Goal: Task Accomplishment & Management: Complete application form

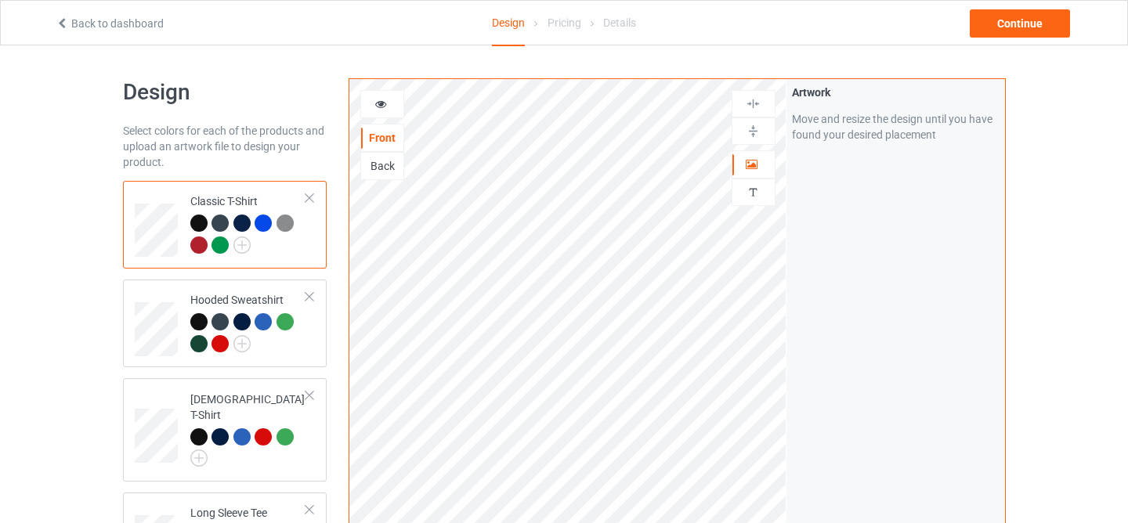
scroll to position [279, 0]
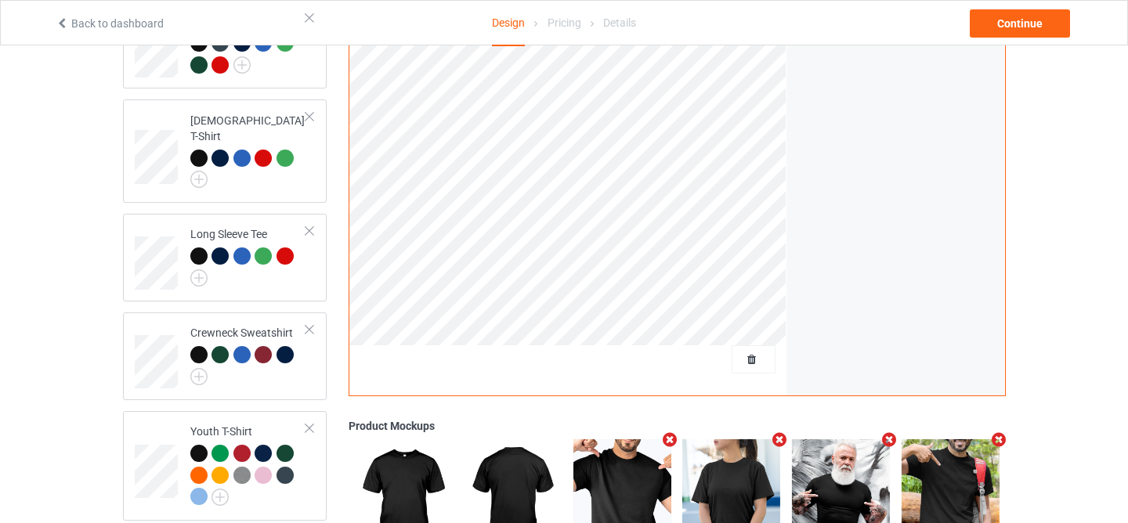
click at [750, 370] on div at bounding box center [754, 359] width 44 height 28
click at [744, 359] on span "Delete all designs" at bounding box center [717, 359] width 83 height 13
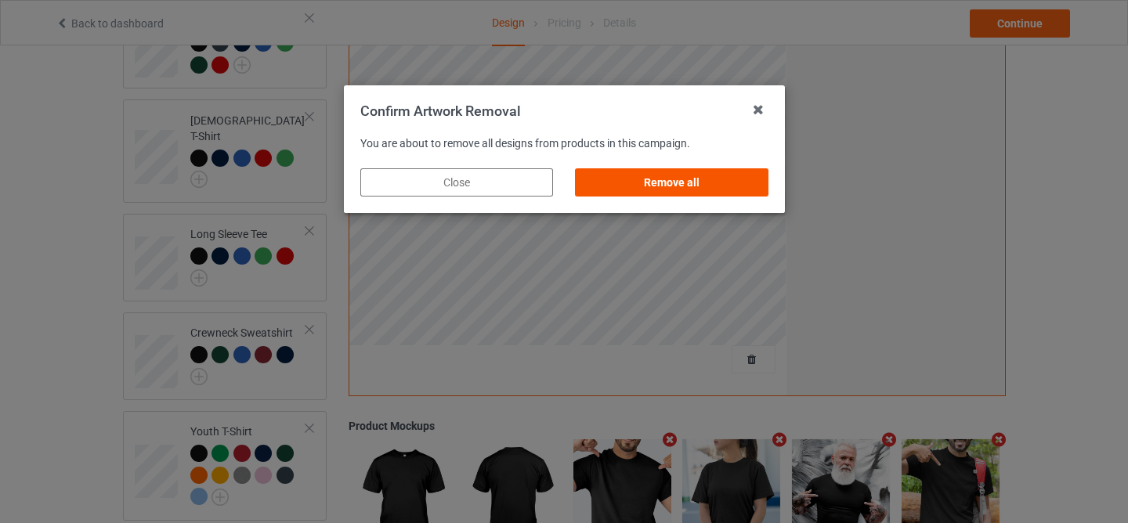
click at [714, 183] on div "Remove all" at bounding box center [671, 182] width 193 height 28
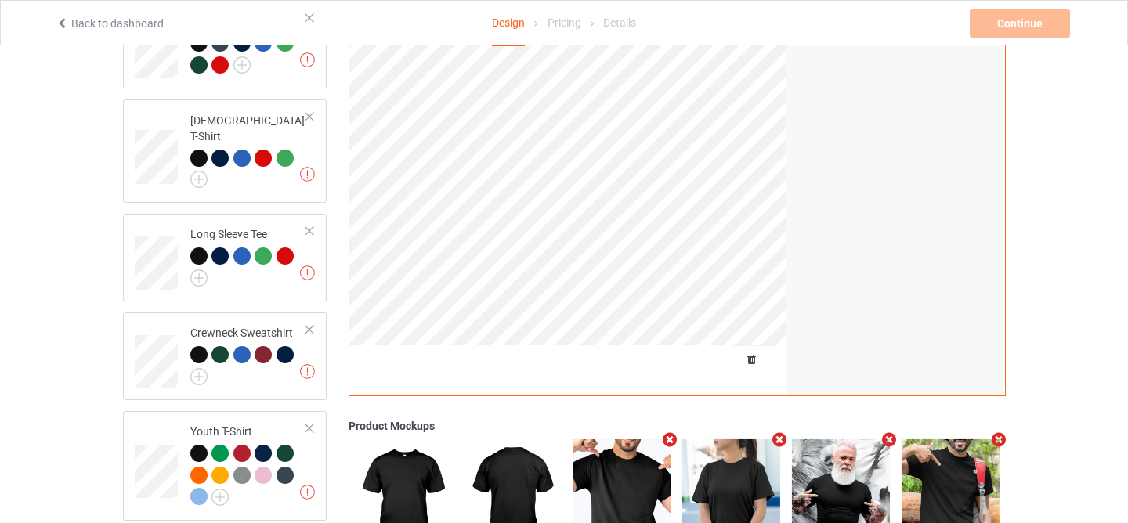
scroll to position [127, 0]
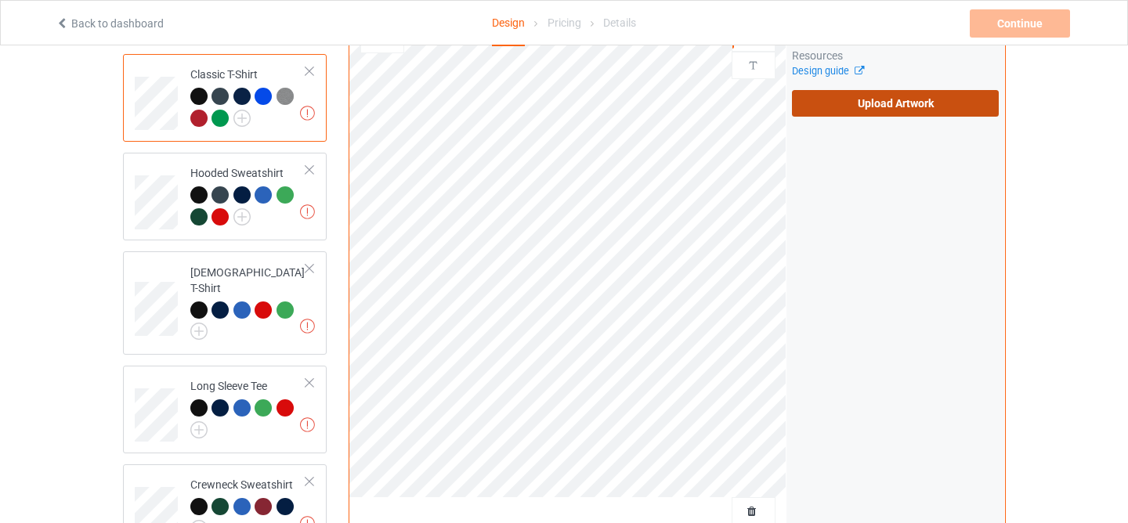
click at [915, 111] on label "Upload Artwork" at bounding box center [896, 103] width 208 height 27
click at [0, 0] on input "Upload Artwork" at bounding box center [0, 0] width 0 height 0
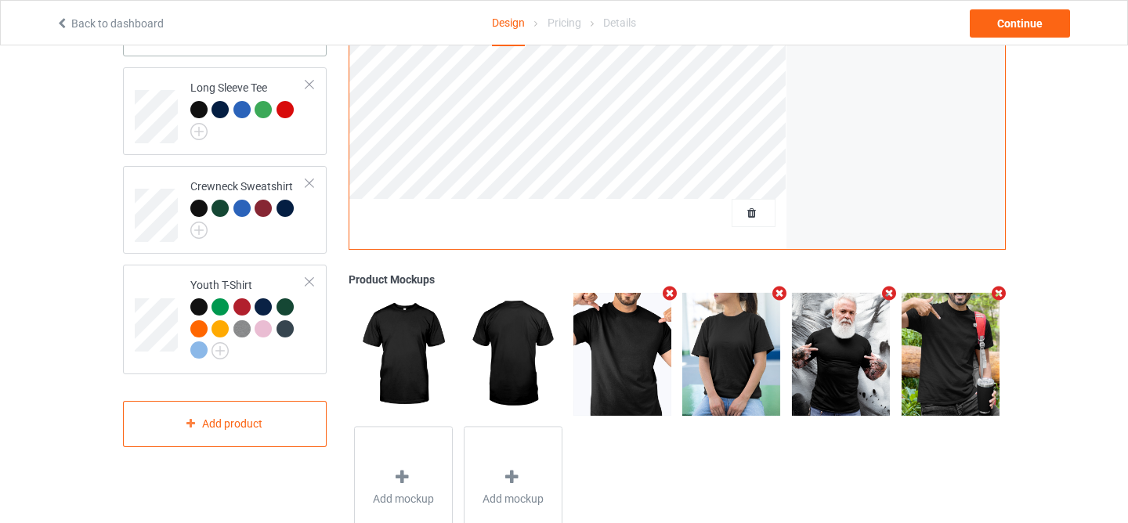
scroll to position [490, 0]
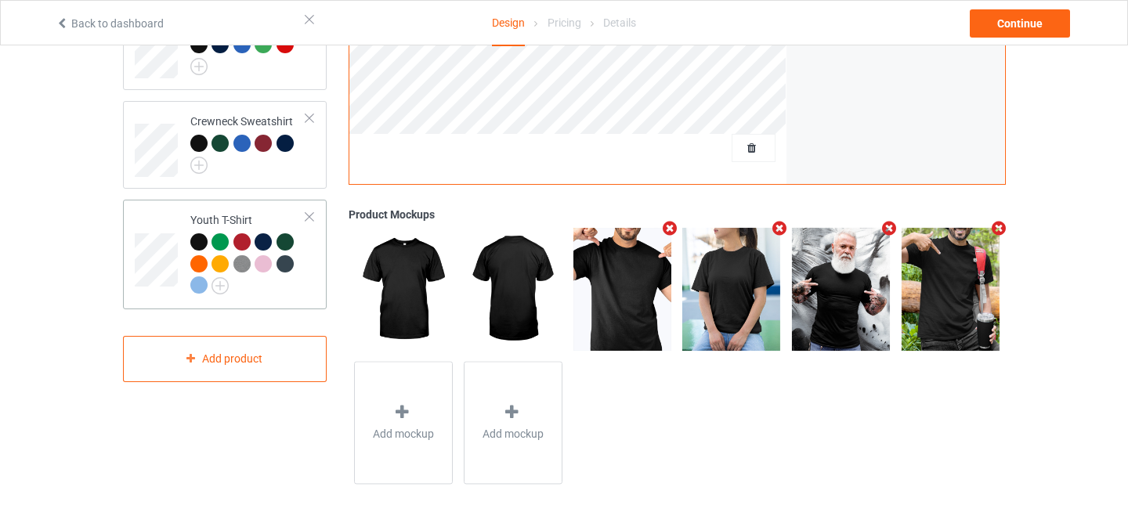
click at [199, 233] on div at bounding box center [198, 241] width 17 height 17
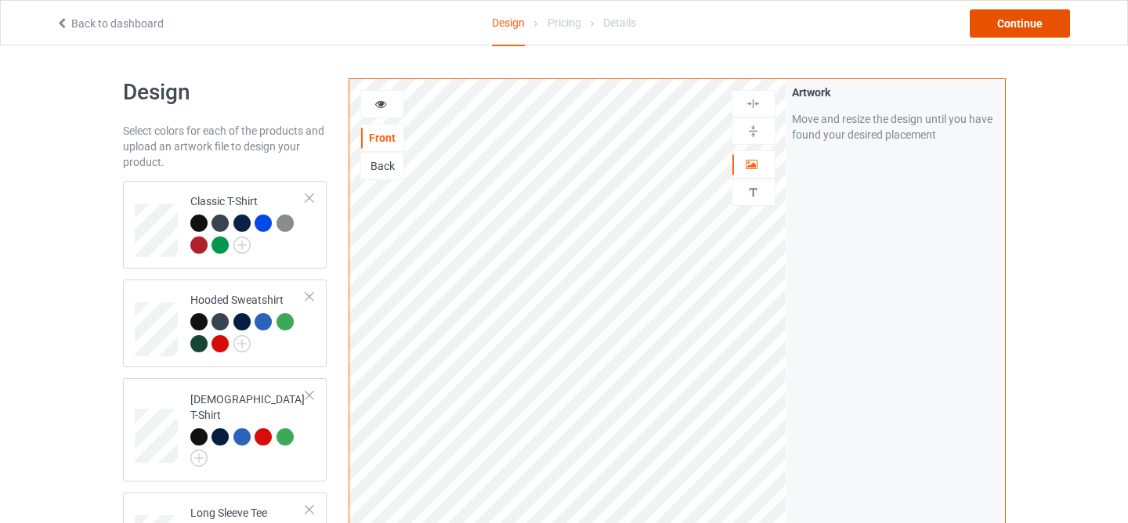
click at [1016, 19] on div "Continue" at bounding box center [1020, 23] width 100 height 28
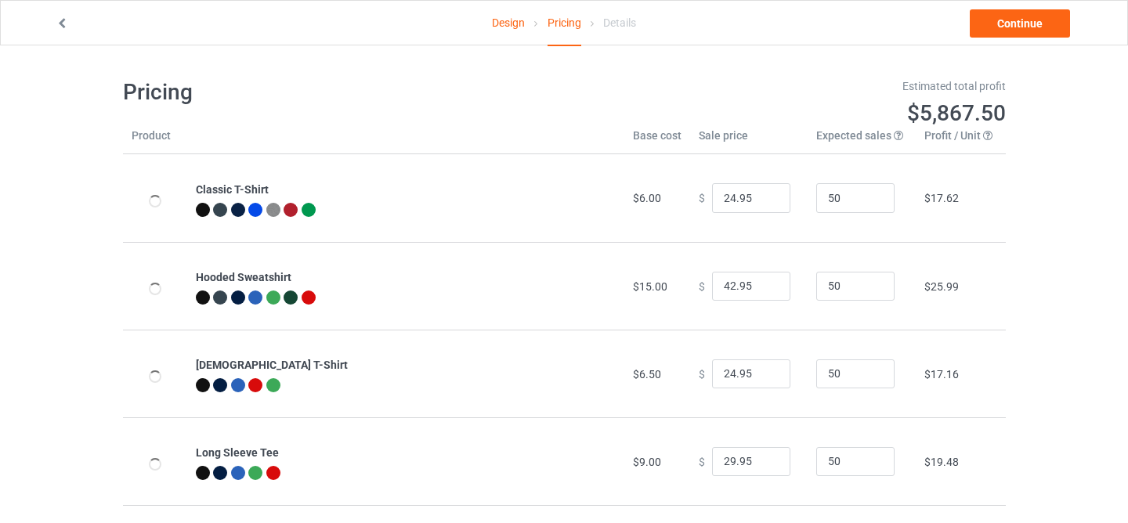
scroll to position [190, 0]
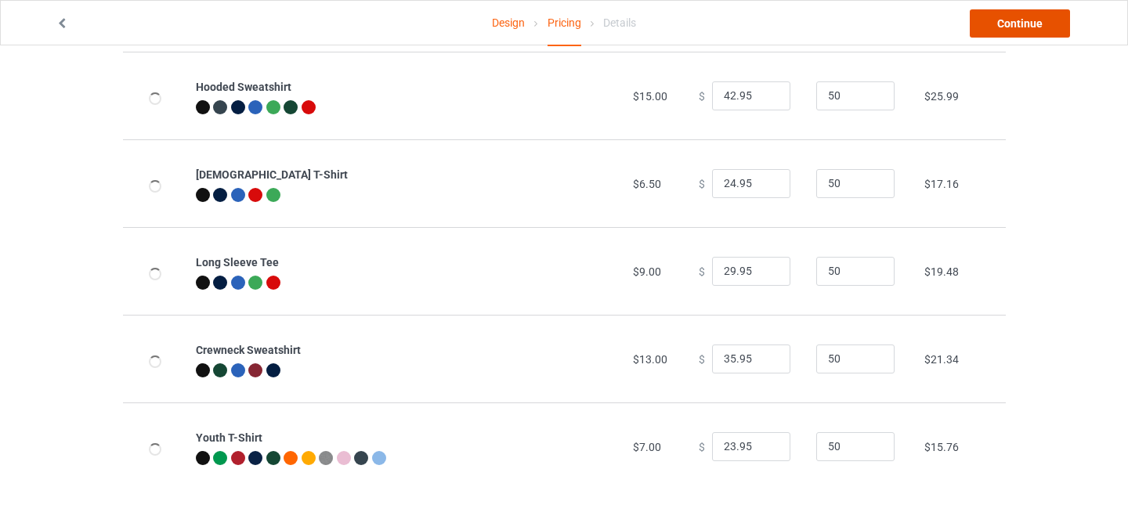
click at [1011, 25] on link "Continue" at bounding box center [1020, 23] width 100 height 28
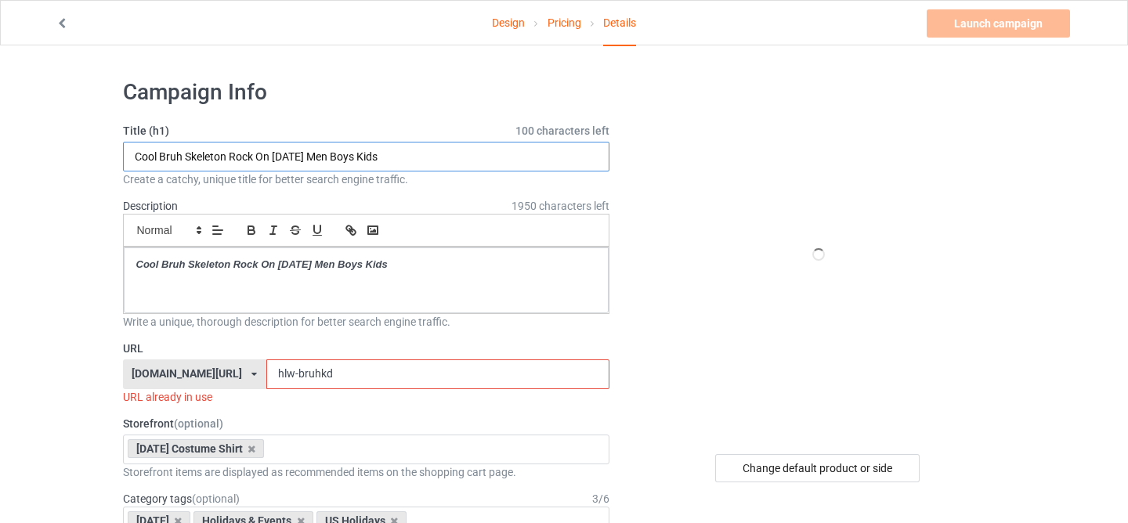
click at [423, 152] on input "Cool Bruh Skeleton Rock On [DATE] Men Boys Kids" at bounding box center [366, 157] width 487 height 30
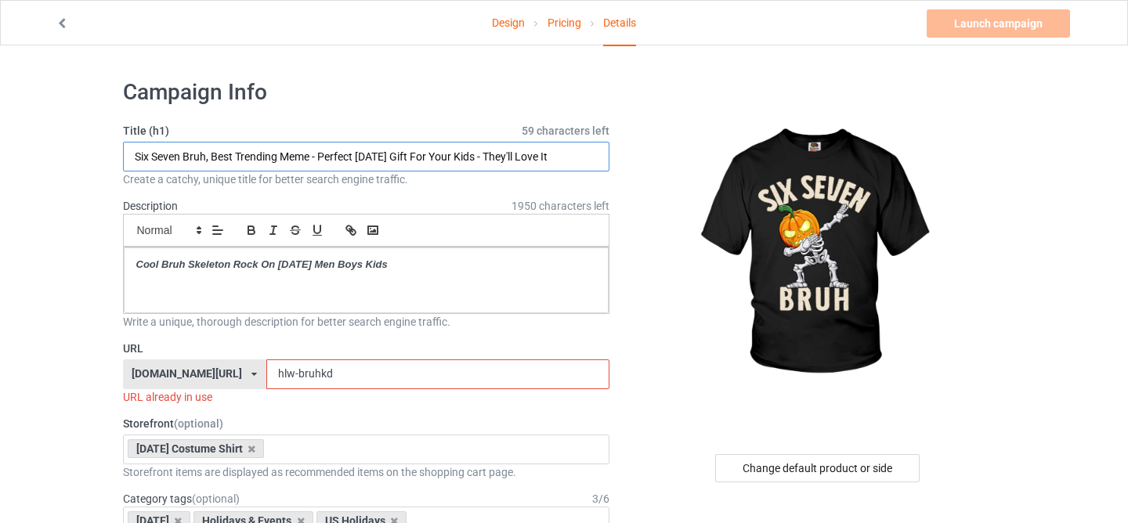
click at [376, 150] on input "Six Seven Bruh, Best Trending Meme - Perfect [DATE] Gift For Your Kids - They'l…" at bounding box center [366, 157] width 487 height 30
type input "Six Seven Bruh, Best Trending Meme - Perfect [DATE] Gift For Your Kids - They'l…"
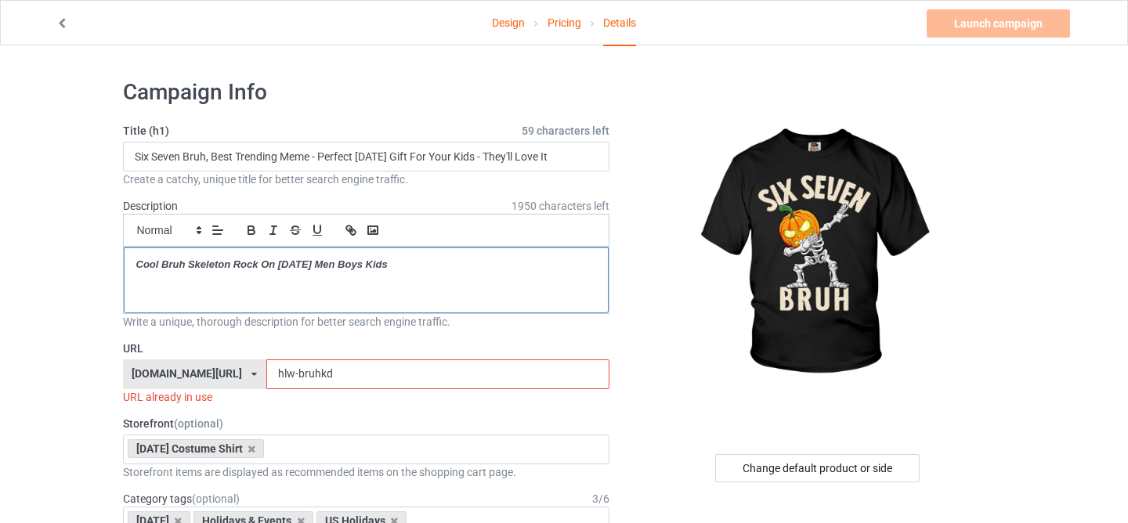
click at [302, 271] on p "Cool Bruh Skeleton Rock On [DATE] Men Boys Kids" at bounding box center [366, 265] width 461 height 15
click at [302, 263] on p "Six Seven Bruh, Best Trending Meme - Perfect [DATE] Gift For Your Kids - They'l…" at bounding box center [366, 265] width 461 height 15
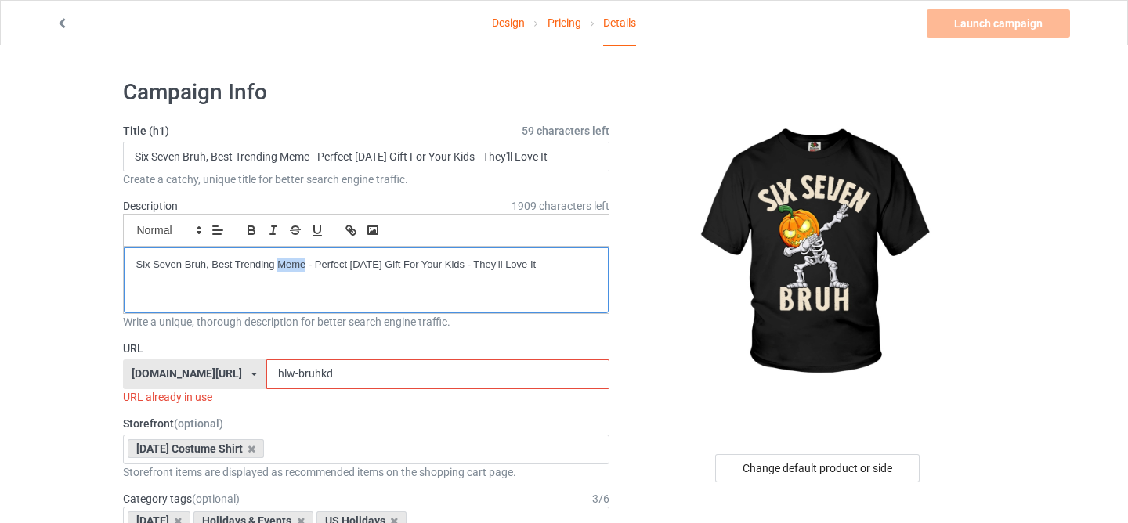
click at [302, 263] on p "Six Seven Bruh, Best Trending Meme - Perfect [DATE] Gift For Your Kids - They'l…" at bounding box center [366, 265] width 461 height 15
click at [273, 236] on icon "button" at bounding box center [273, 230] width 14 height 14
click at [261, 227] on button "button" at bounding box center [252, 230] width 22 height 19
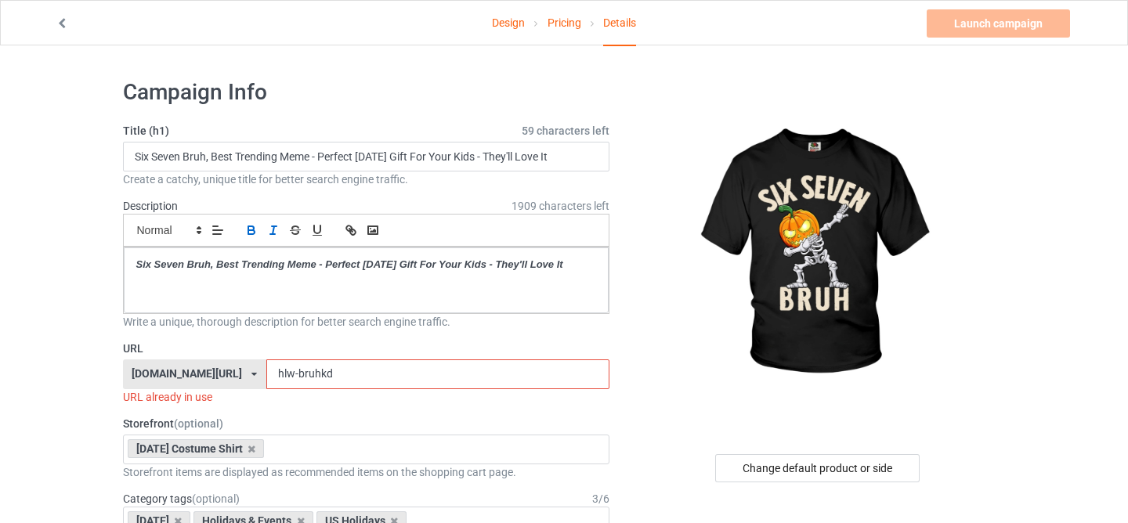
drag, startPoint x: 280, startPoint y: 374, endPoint x: 433, endPoint y: 396, distance: 154.3
click at [433, 396] on div "URL [DOMAIN_NAME][URL] [DOMAIN_NAME][URL] [DOMAIN_NAME][URL] [DOMAIN_NAME][URL]…" at bounding box center [366, 373] width 487 height 64
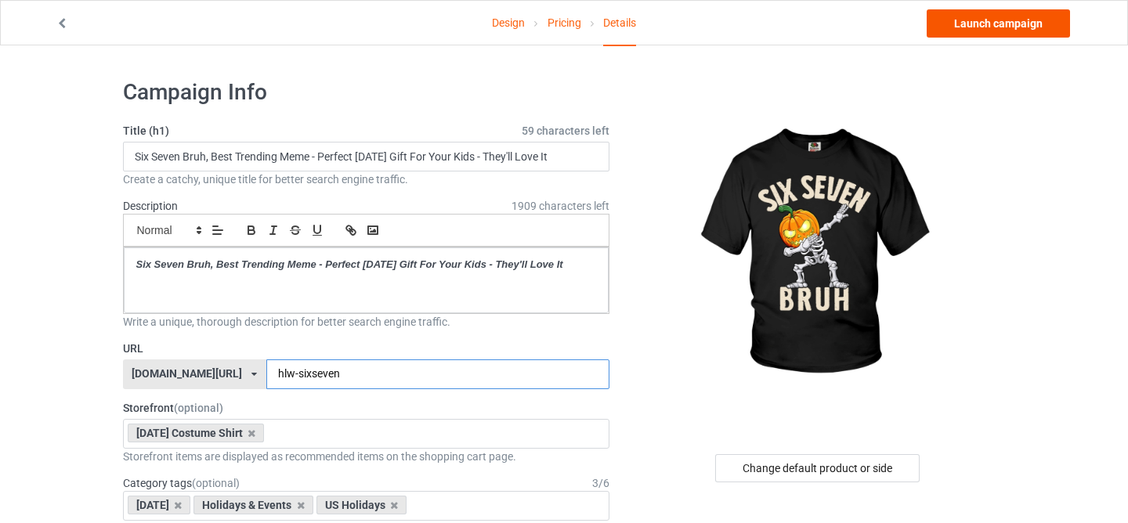
type input "hlw-sixseven"
click at [980, 19] on link "Launch campaign" at bounding box center [998, 23] width 143 height 28
